Goal: Task Accomplishment & Management: Use online tool/utility

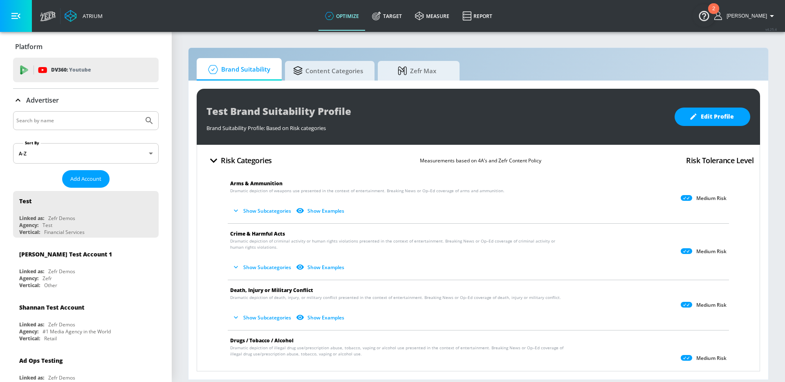
click at [80, 121] on input "Search by name" at bounding box center [78, 120] width 124 height 11
type input "abbvie"
click at [140, 112] on button "Submit Search" at bounding box center [149, 121] width 18 height 18
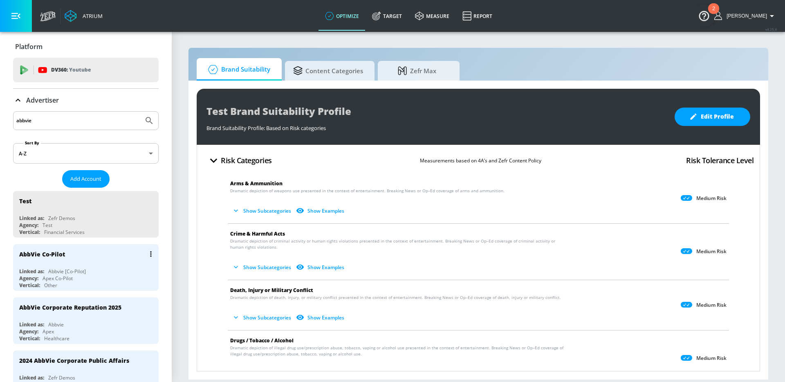
click at [65, 276] on div "Apex Co-Pilot" at bounding box center [57, 278] width 30 height 7
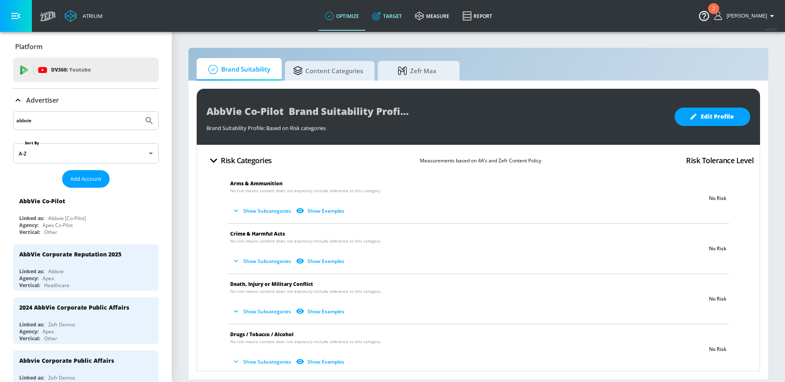
click at [395, 20] on link "Target" at bounding box center [386, 15] width 43 height 29
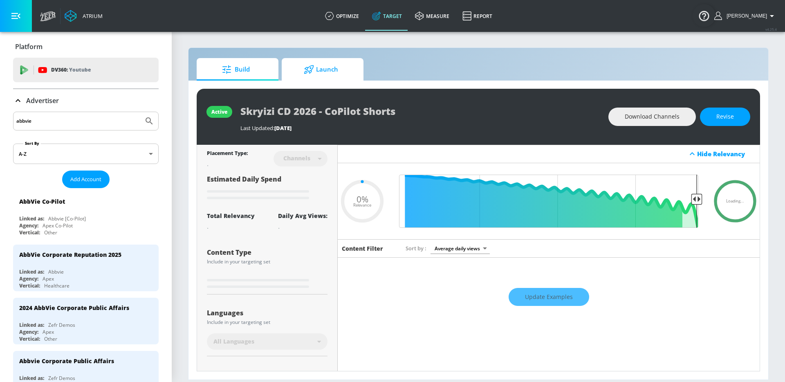
type input "0.05"
click at [322, 69] on span "Launch" at bounding box center [321, 70] width 62 height 20
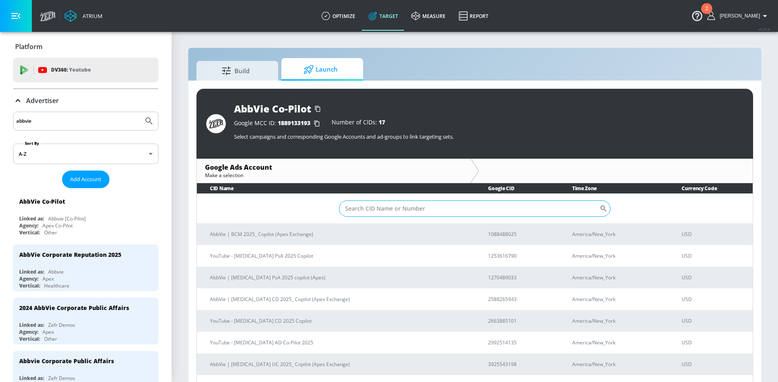
click at [393, 211] on input "Sort By" at bounding box center [469, 208] width 261 height 16
click at [395, 208] on input "Sort By" at bounding box center [469, 208] width 261 height 16
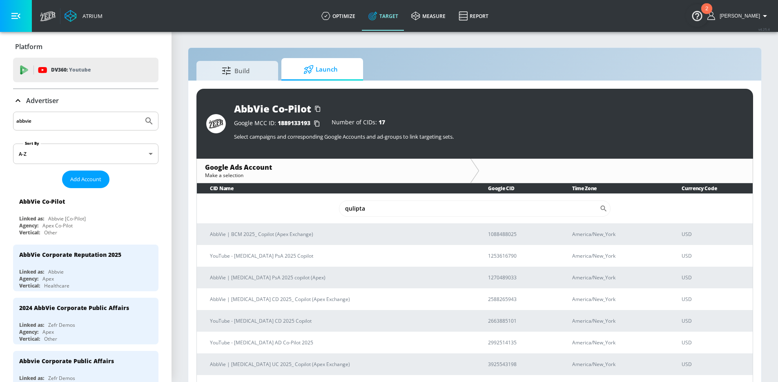
type input "qulipta"
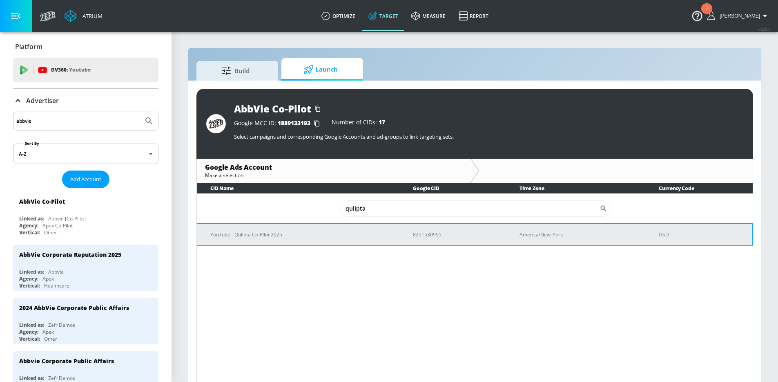
click at [291, 230] on p "YouTube - Qulipta Co-Pilot 2025" at bounding box center [301, 234] width 183 height 9
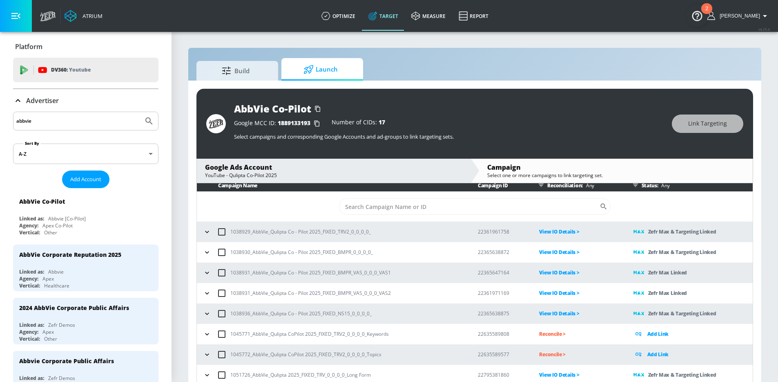
scroll to position [4, 0]
click at [206, 234] on icon "button" at bounding box center [207, 231] width 8 height 8
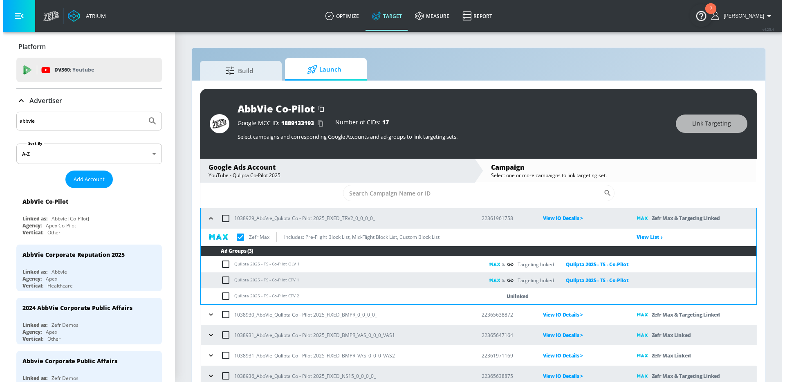
scroll to position [19, 0]
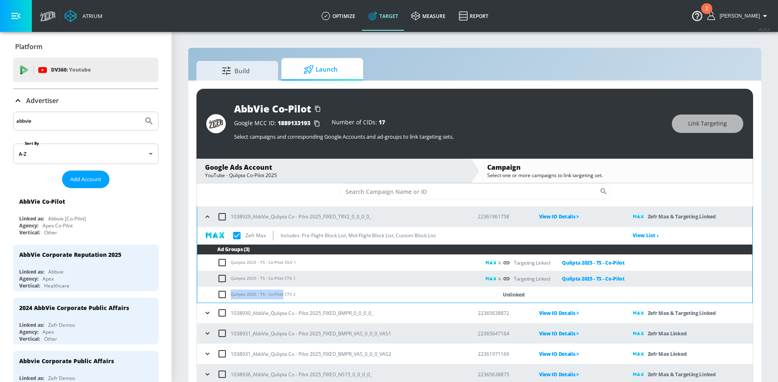
drag, startPoint x: 282, startPoint y: 295, endPoint x: 230, endPoint y: 294, distance: 51.1
click at [230, 294] on td "Qulipta 2025 - TS - Co-Pilot CTV 2" at bounding box center [338, 294] width 283 height 16
copy td "Qulipta 2025 - TS - Co-Pilot"
click at [222, 295] on input "checkbox" at bounding box center [223, 294] width 13 height 10
checkbox input "true"
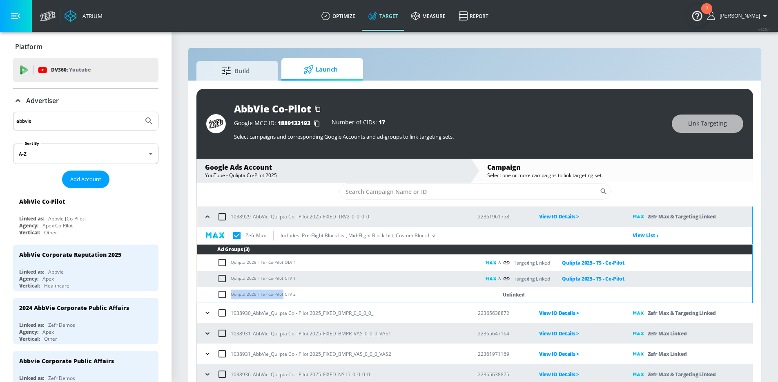
checkbox input "true"
click at [707, 125] on span "Link Targeting" at bounding box center [708, 123] width 39 height 10
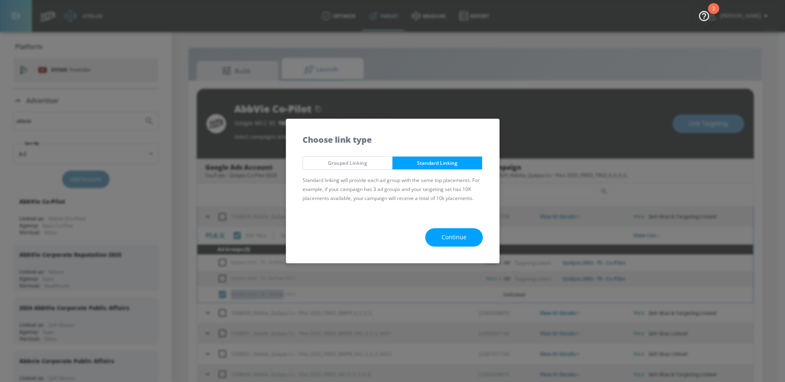
click at [458, 232] on span "Continue" at bounding box center [453, 237] width 25 height 10
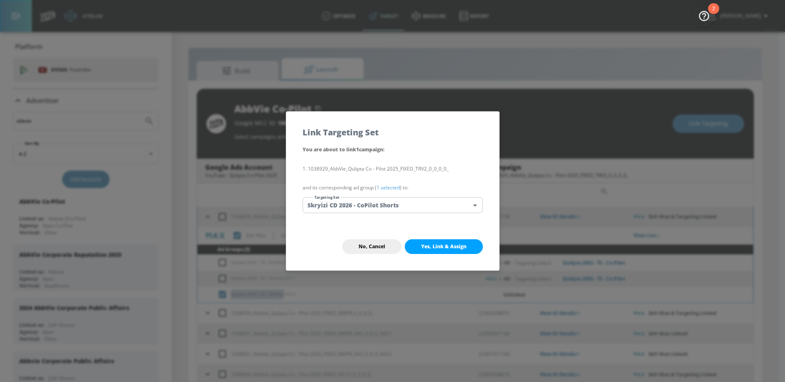
click at [409, 205] on body "Atrium optimize Target measure Report optimize Target measure Report v 4.25.4 […" at bounding box center [392, 196] width 785 height 393
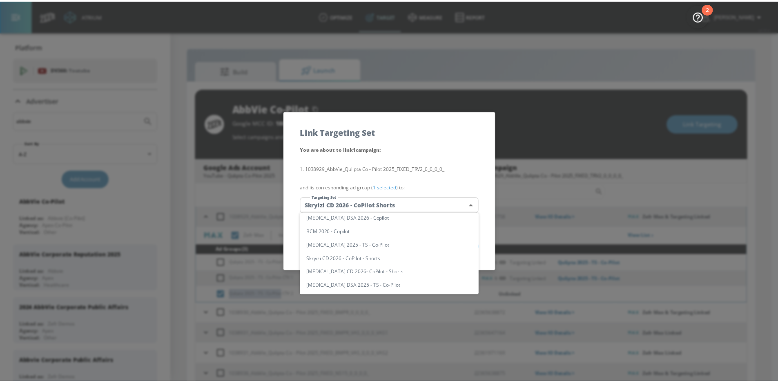
scroll to position [0, 0]
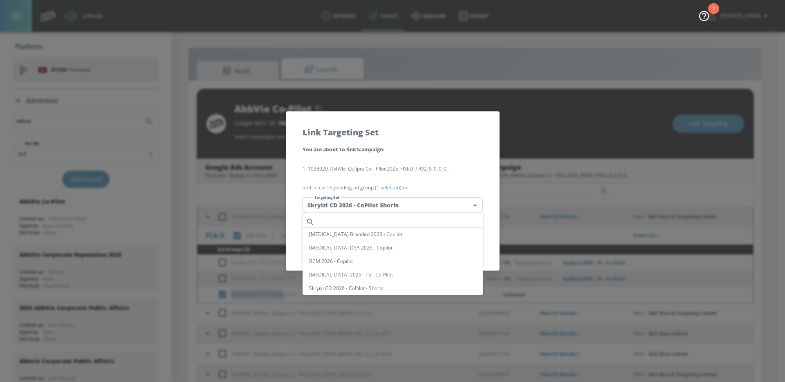
click at [370, 224] on input "text" at bounding box center [400, 221] width 165 height 11
paste input "Qulipta 2025 - TS - Co-Pilot"
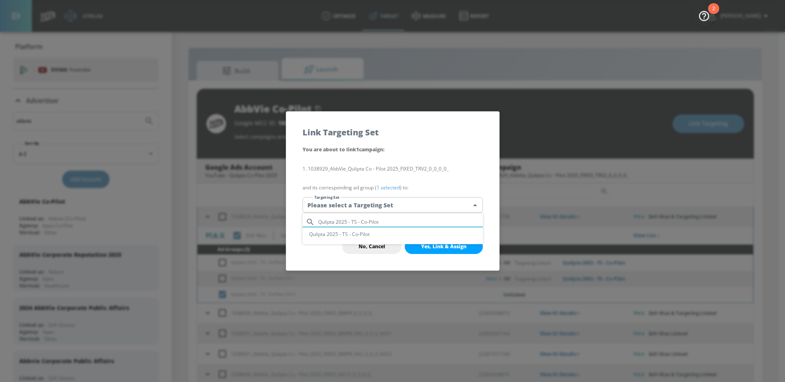
type input "Qulipta 2025 - TS - Co-Pilot"
click at [366, 235] on li "Qulipta 2025 - TS - Co-Pilot" at bounding box center [392, 233] width 180 height 13
type input "a2bdb49a-c0bd-435d-b314-cab7c20e6bf0"
click at [459, 250] on button "Yes, Link & Assign" at bounding box center [444, 246] width 78 height 15
checkbox input "true"
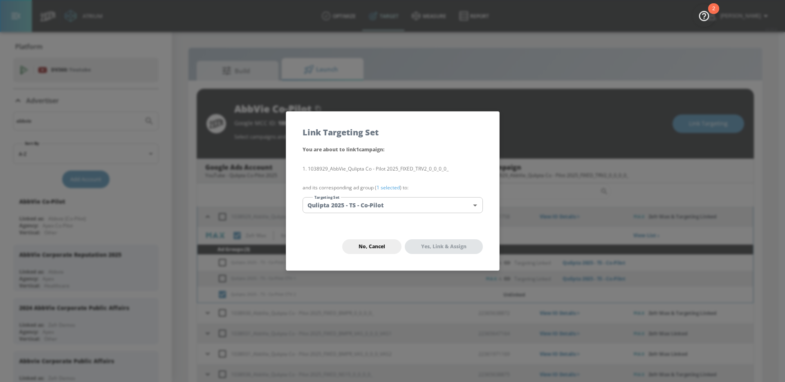
checkbox input "false"
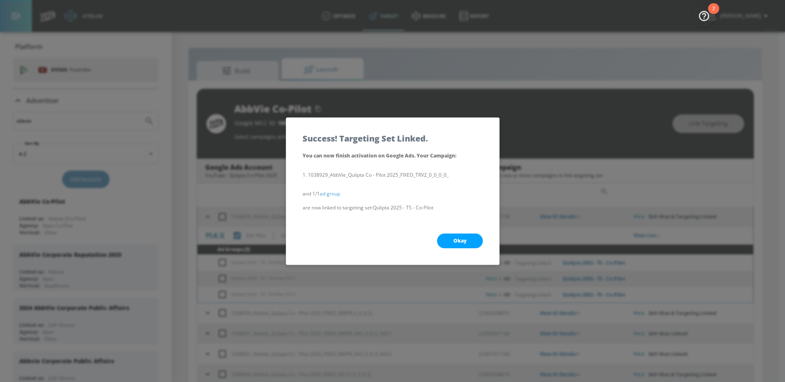
click at [457, 239] on span "Okay" at bounding box center [459, 240] width 13 height 7
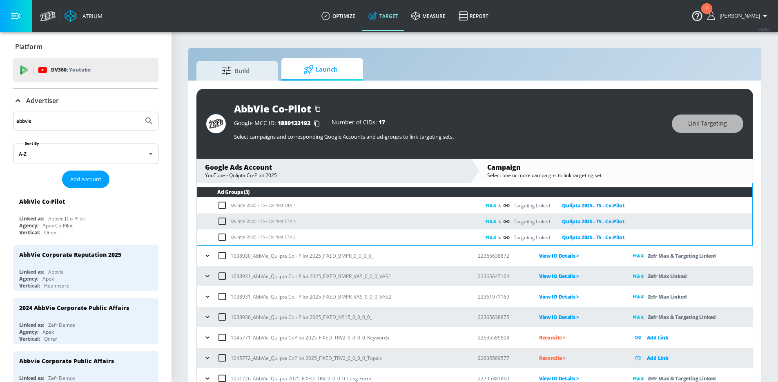
scroll to position [80, 0]
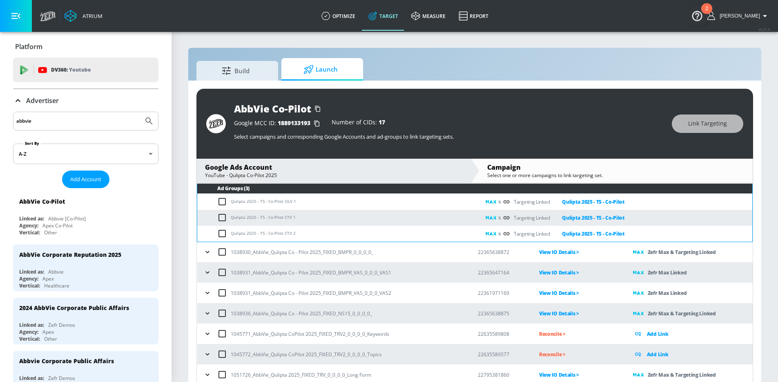
checkbox input "true"
